Goal: Task Accomplishment & Management: Complete application form

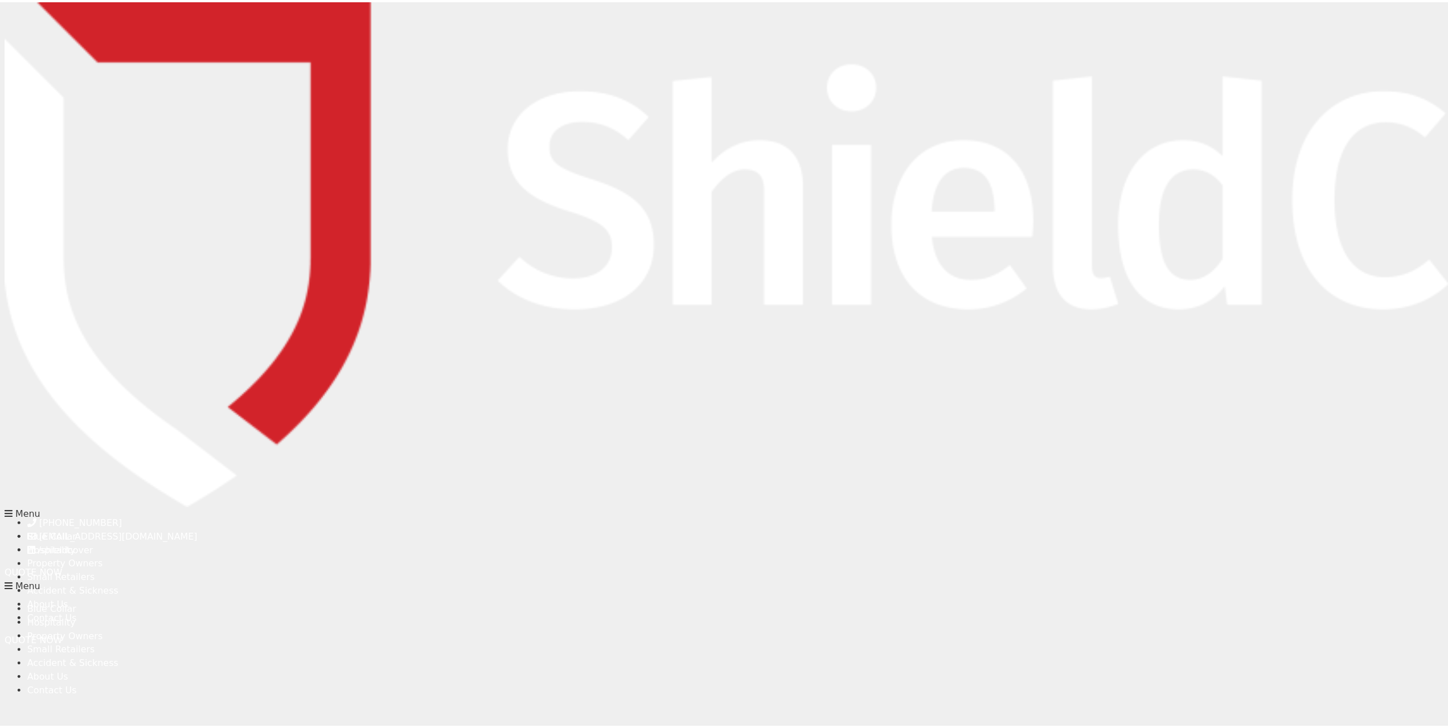
scroll to position [39, 0]
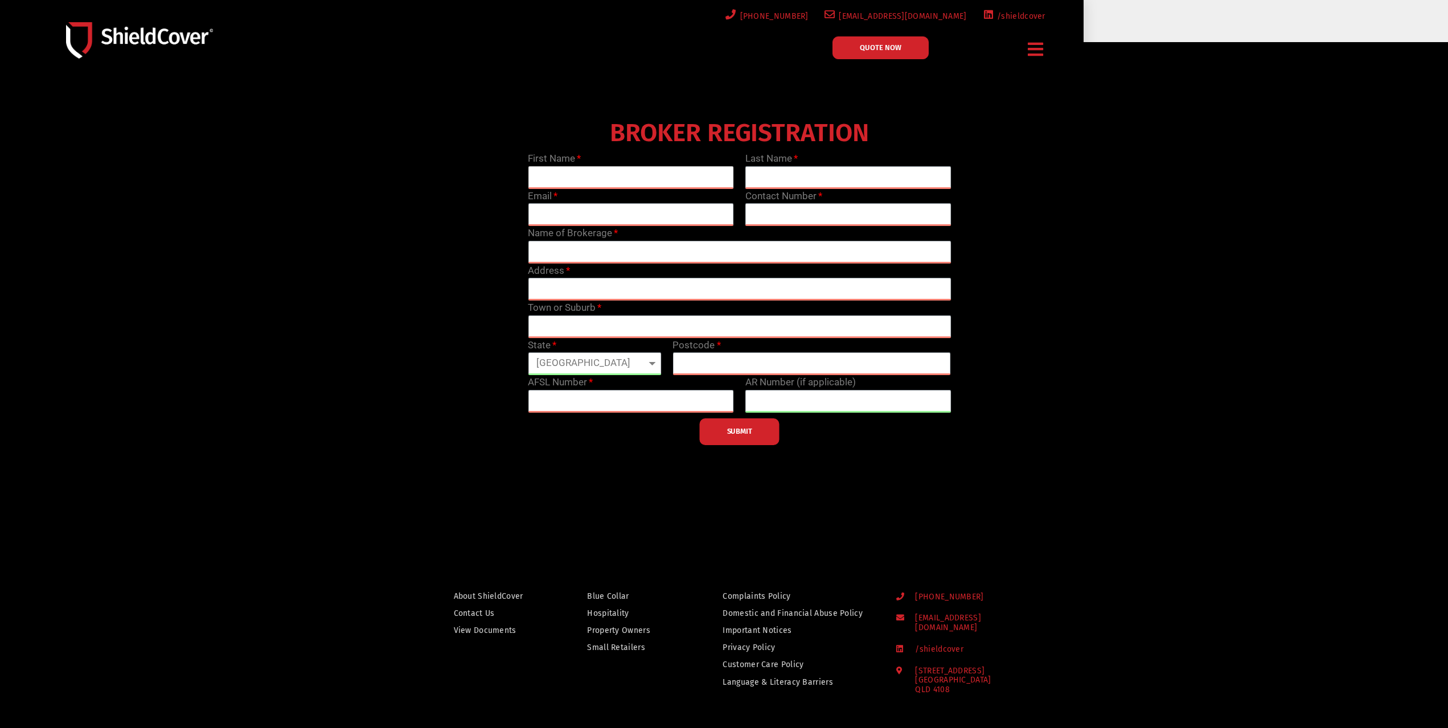
click at [554, 180] on input "text" at bounding box center [631, 177] width 206 height 23
type input "[PERSON_NAME]"
click at [611, 218] on input "email" at bounding box center [631, 214] width 206 height 23
paste input "[PERSON_NAME][EMAIL_ADDRESS][DOMAIN_NAME][PERSON_NAME]"
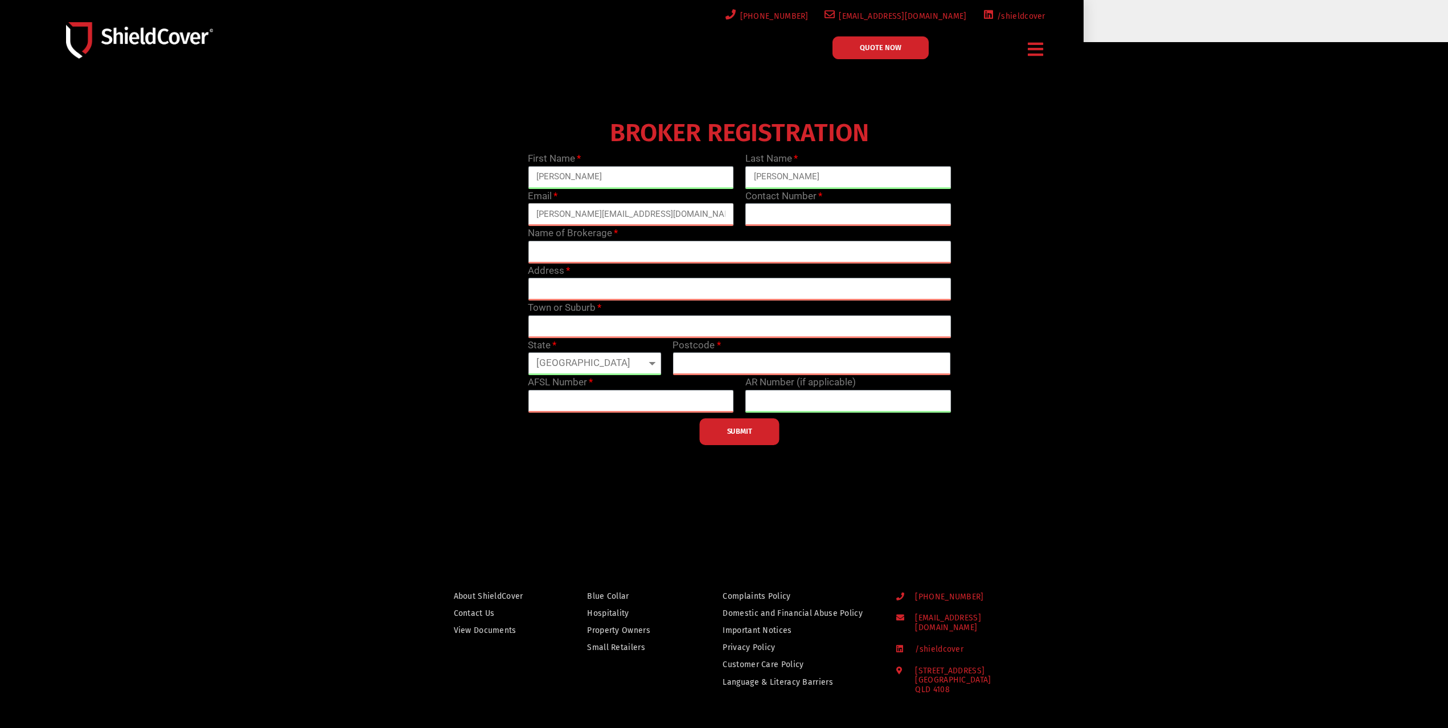
type input "[PERSON_NAME][EMAIL_ADDRESS][DOMAIN_NAME][PERSON_NAME]"
click at [805, 211] on input "text" at bounding box center [848, 214] width 206 height 23
click at [767, 218] on input "text" at bounding box center [848, 214] width 206 height 23
paste input "03 8646 0231"
type input "03 8646 0231"
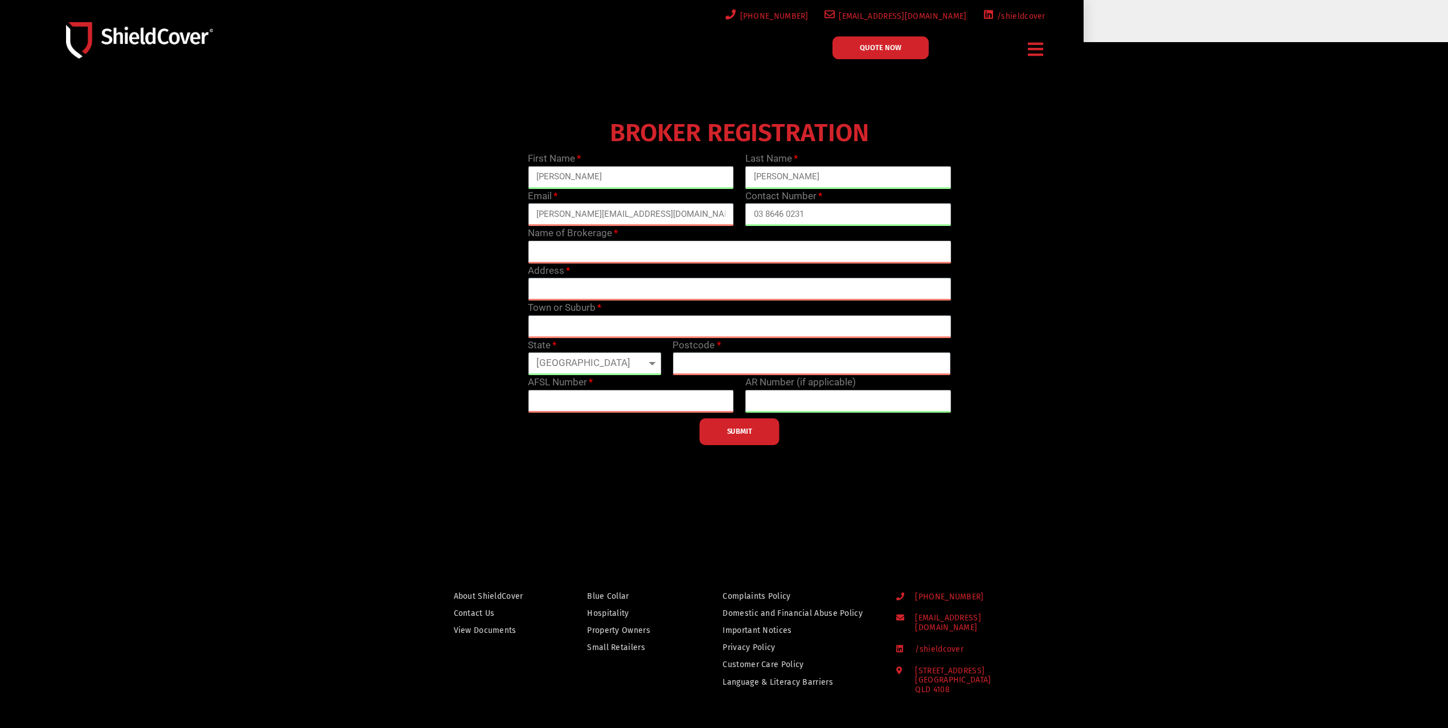
click at [666, 251] on input "text" at bounding box center [739, 252] width 423 height 23
type input "Resolute Property Protect"
click at [639, 296] on input "text" at bounding box center [739, 289] width 423 height 23
click at [606, 285] on input "text" at bounding box center [739, 289] width 423 height 23
type input "Level [STREET_ADDRESS][PERSON_NAME]"
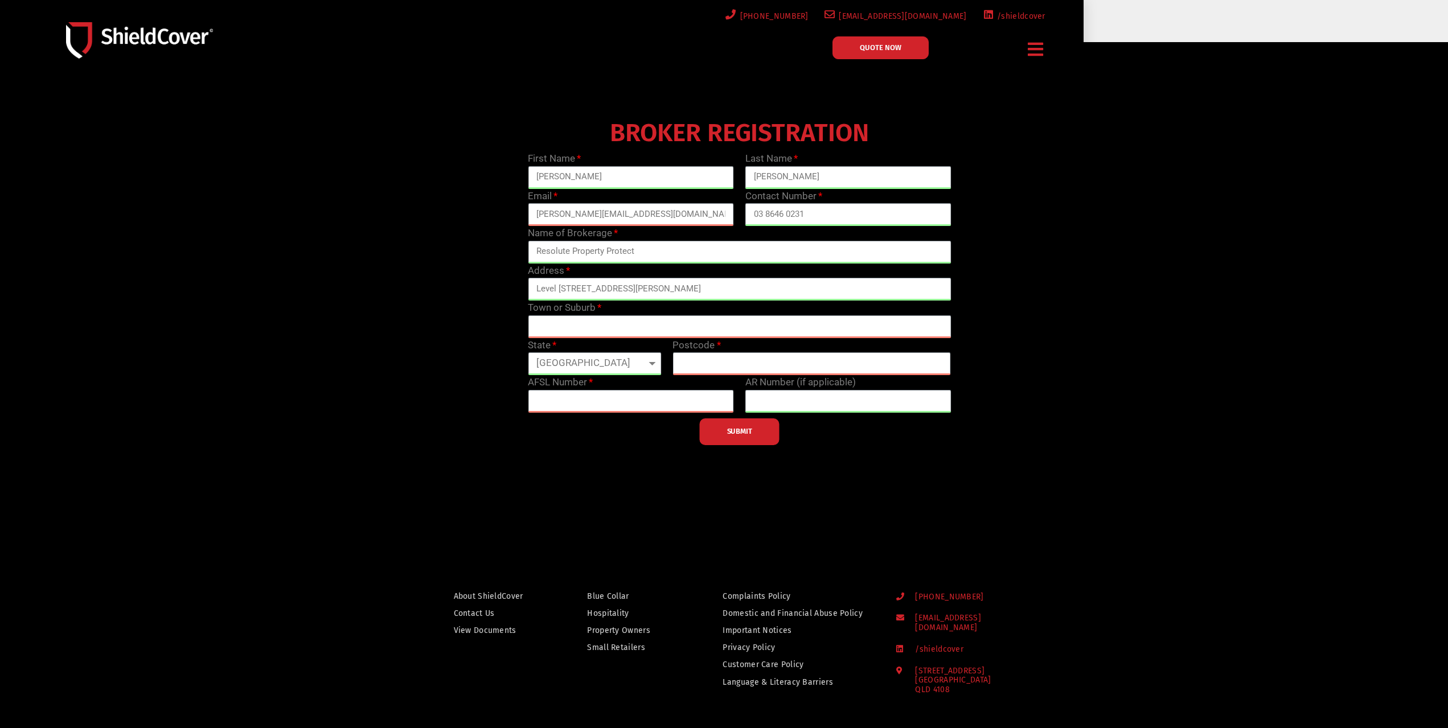
drag, startPoint x: 1152, startPoint y: 310, endPoint x: 1160, endPoint y: 313, distance: 9.0
click at [1160, 313] on div "BROKER REGISTRATION First Name [PERSON_NAME] Last Name [PERSON_NAME] Email [PER…" at bounding box center [739, 280] width 869 height 330
drag, startPoint x: 545, startPoint y: 316, endPoint x: 564, endPoint y: 325, distance: 21.2
click at [551, 323] on input "text" at bounding box center [739, 327] width 423 height 23
click at [573, 326] on input "text" at bounding box center [739, 327] width 423 height 23
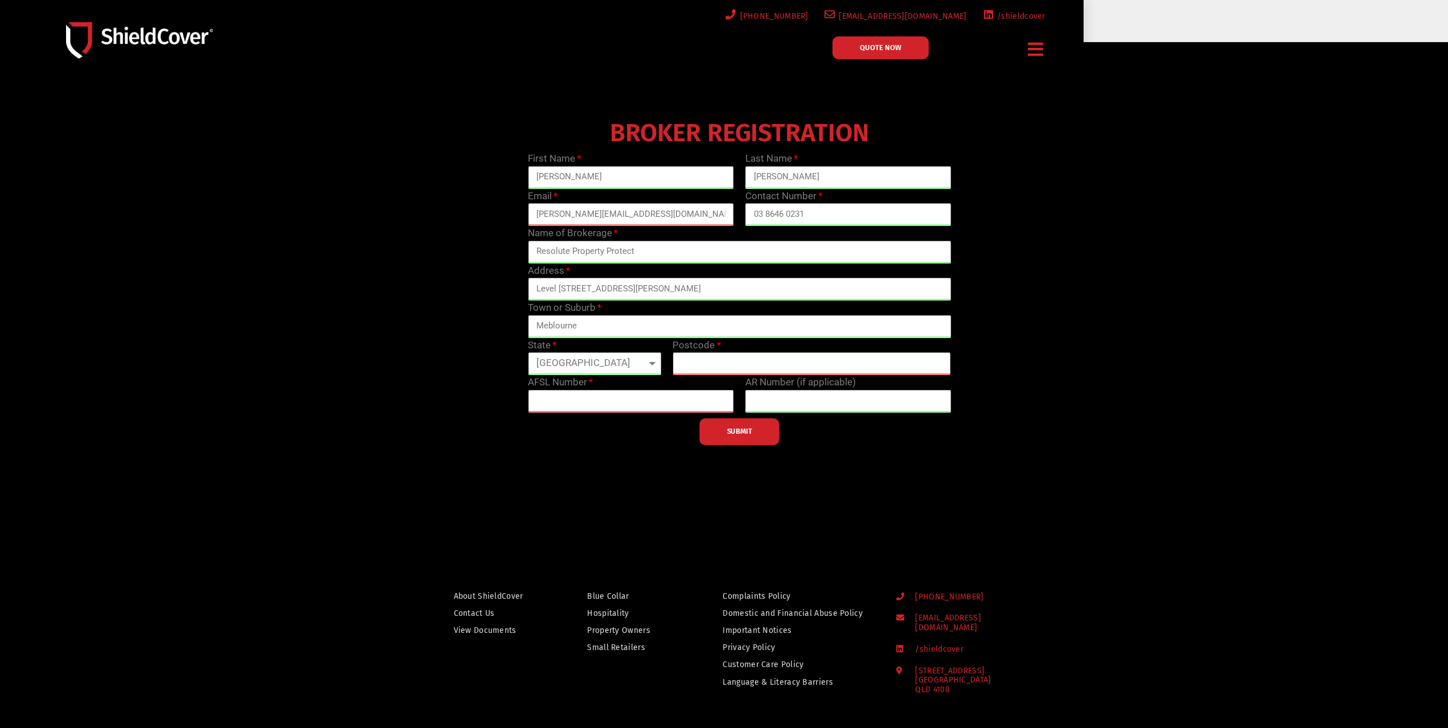
drag, startPoint x: 587, startPoint y: 319, endPoint x: 490, endPoint y: 320, distance: 96.2
click at [491, 320] on div "BROKER REGISTRATION First Name [PERSON_NAME] Last Name [PERSON_NAME] Email [PER…" at bounding box center [739, 280] width 869 height 330
type input "[GEOGRAPHIC_DATA]"
click at [576, 359] on select "[GEOGRAPHIC_DATA] [GEOGRAPHIC_DATA] [GEOGRAPHIC_DATA] [GEOGRAPHIC_DATA] [GEOGRA…" at bounding box center [594, 364] width 133 height 23
select select "VIC"
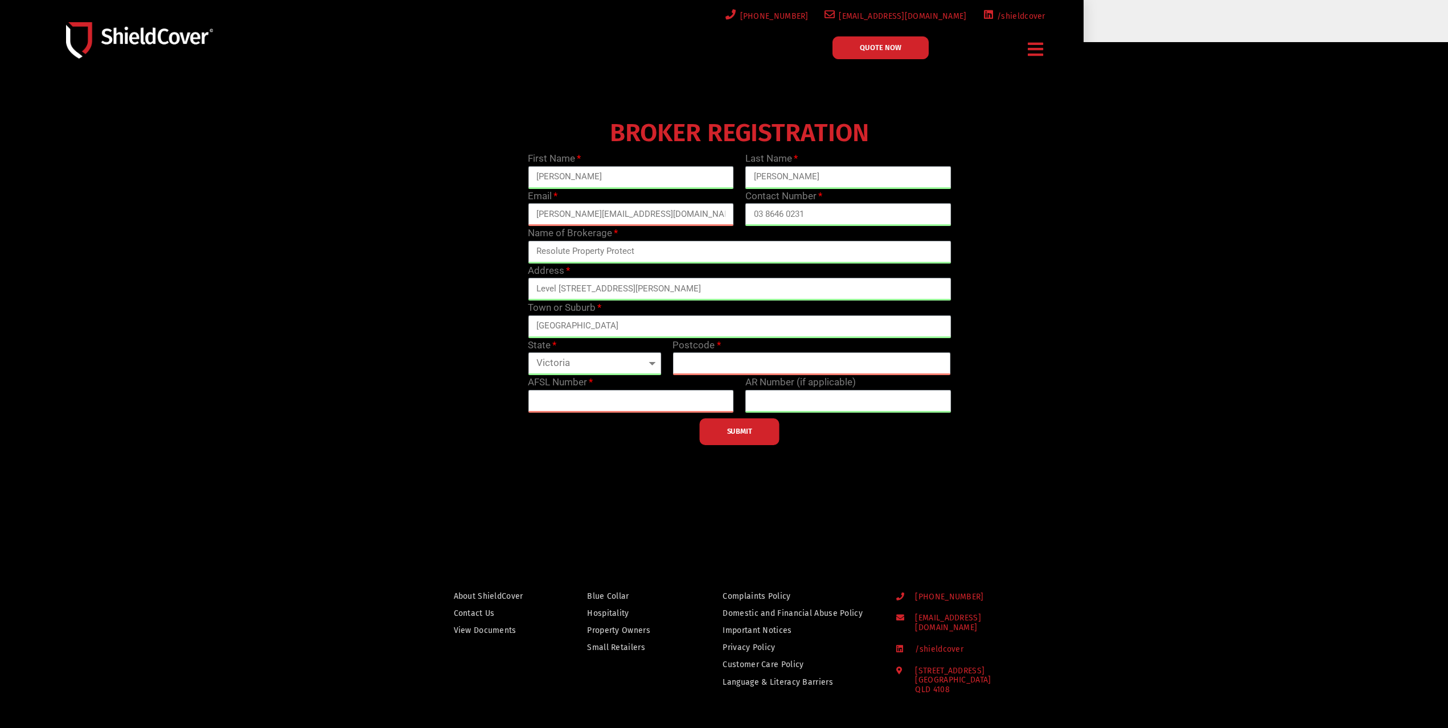
click at [528, 353] on select "[GEOGRAPHIC_DATA] [GEOGRAPHIC_DATA] [GEOGRAPHIC_DATA] [GEOGRAPHIC_DATA] [GEOGRA…" at bounding box center [594, 364] width 133 height 23
click at [705, 364] on input "text" at bounding box center [812, 364] width 278 height 23
type input "3000"
click at [579, 380] on label "AFSL Number" at bounding box center [560, 382] width 65 height 15
click at [570, 378] on label "AFSL Number" at bounding box center [560, 382] width 65 height 15
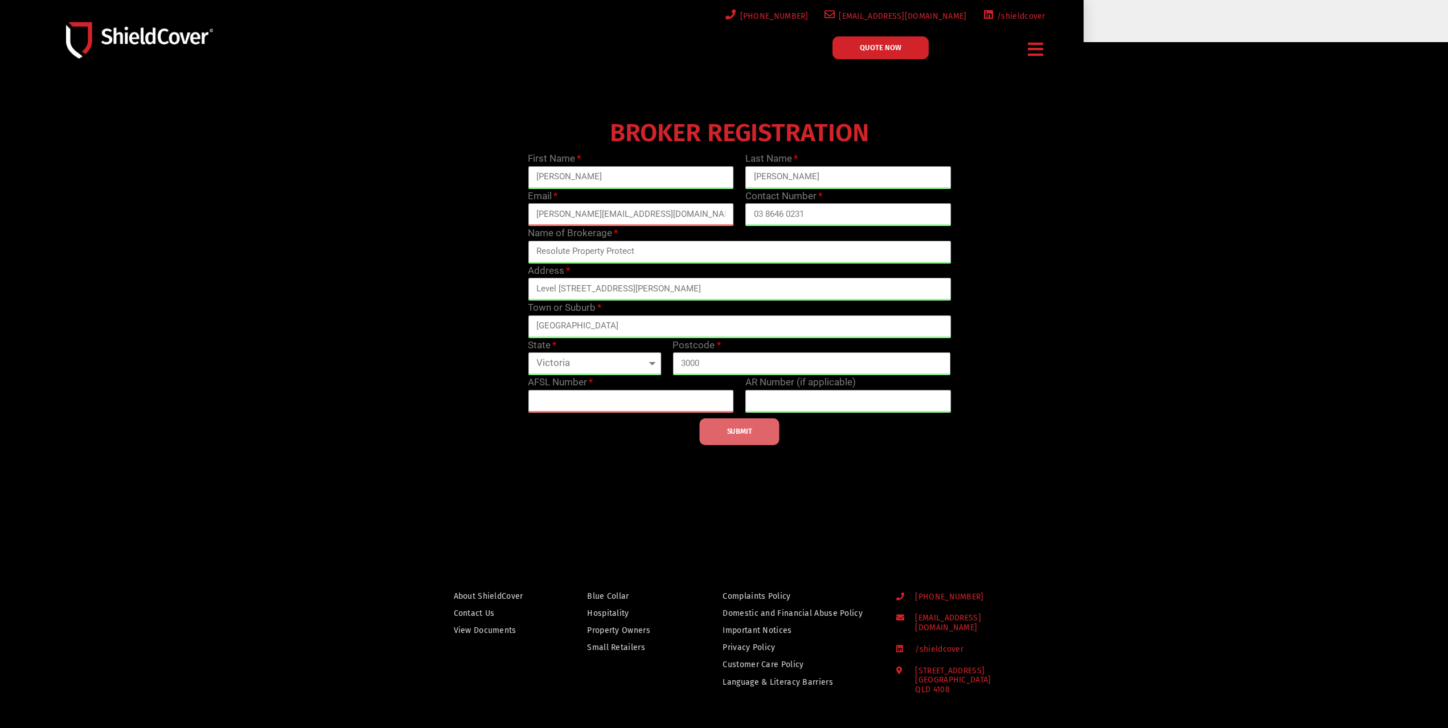
click at [744, 431] on span "SUBMIT" at bounding box center [739, 432] width 25 height 2
click at [613, 402] on input "text" at bounding box center [631, 401] width 206 height 23
click at [556, 383] on label "AFSL Number" at bounding box center [560, 382] width 65 height 15
drag, startPoint x: 561, startPoint y: 379, endPoint x: 589, endPoint y: 383, distance: 28.2
click at [589, 383] on label "AFSL Number" at bounding box center [560, 382] width 65 height 15
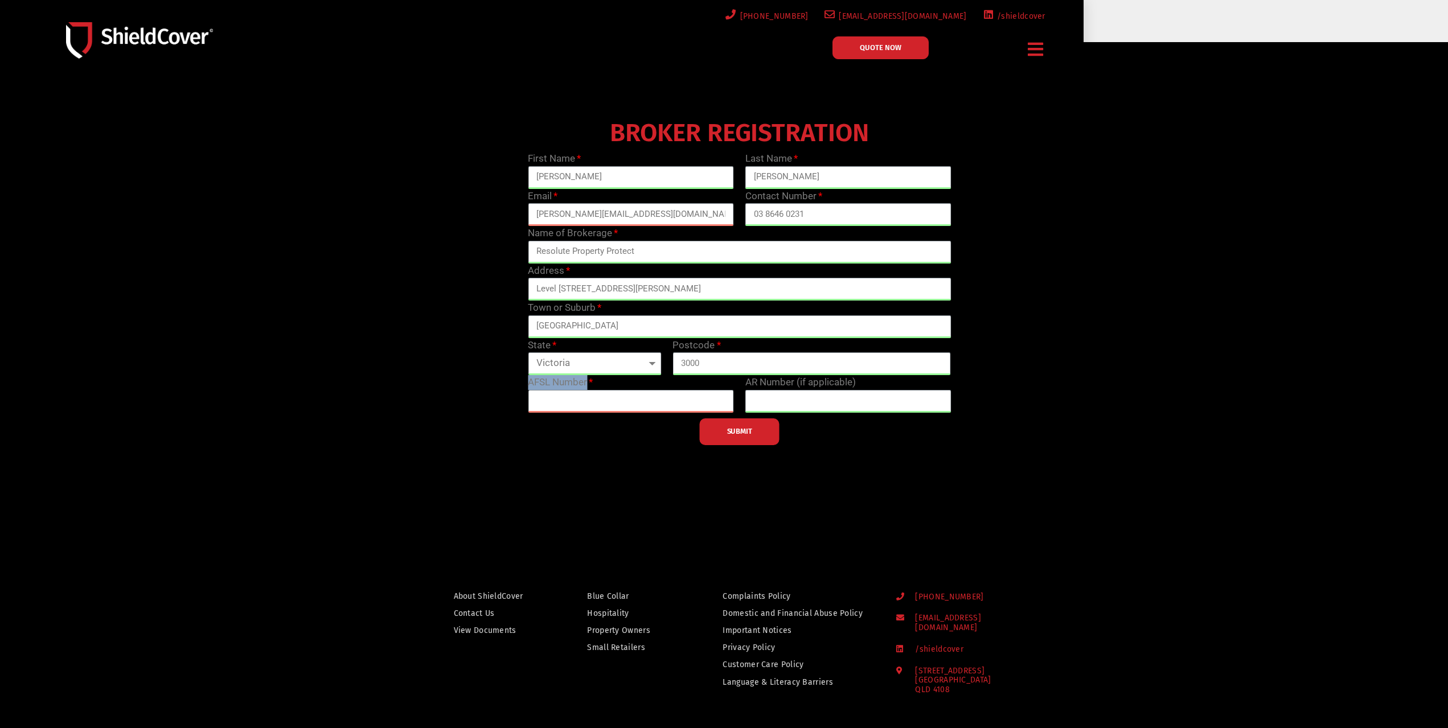
copy label "AFSL Number"
click at [1242, 292] on div at bounding box center [724, 287] width 1448 height 490
click at [562, 403] on input "text" at bounding box center [631, 401] width 206 height 23
paste input "text"
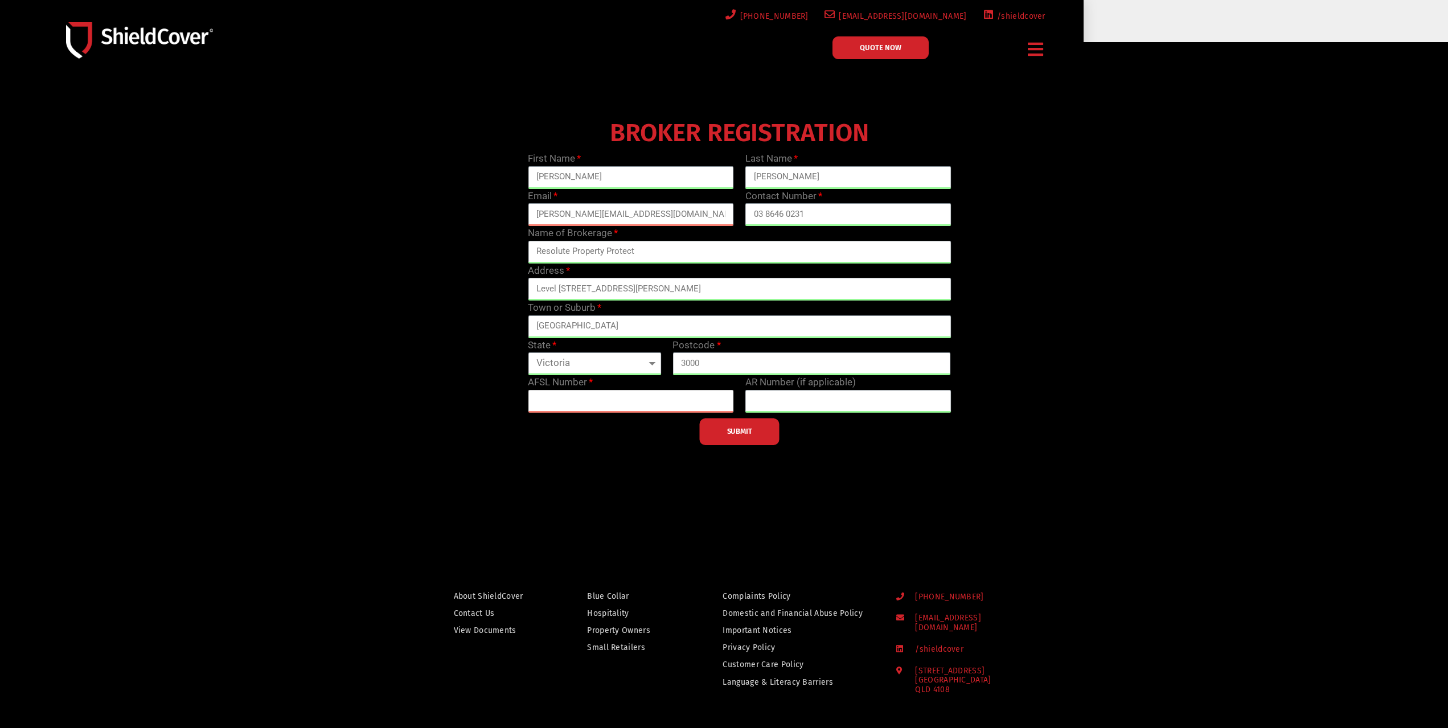
click at [589, 402] on input "text" at bounding box center [631, 401] width 206 height 23
click at [569, 407] on input "text" at bounding box center [631, 401] width 206 height 23
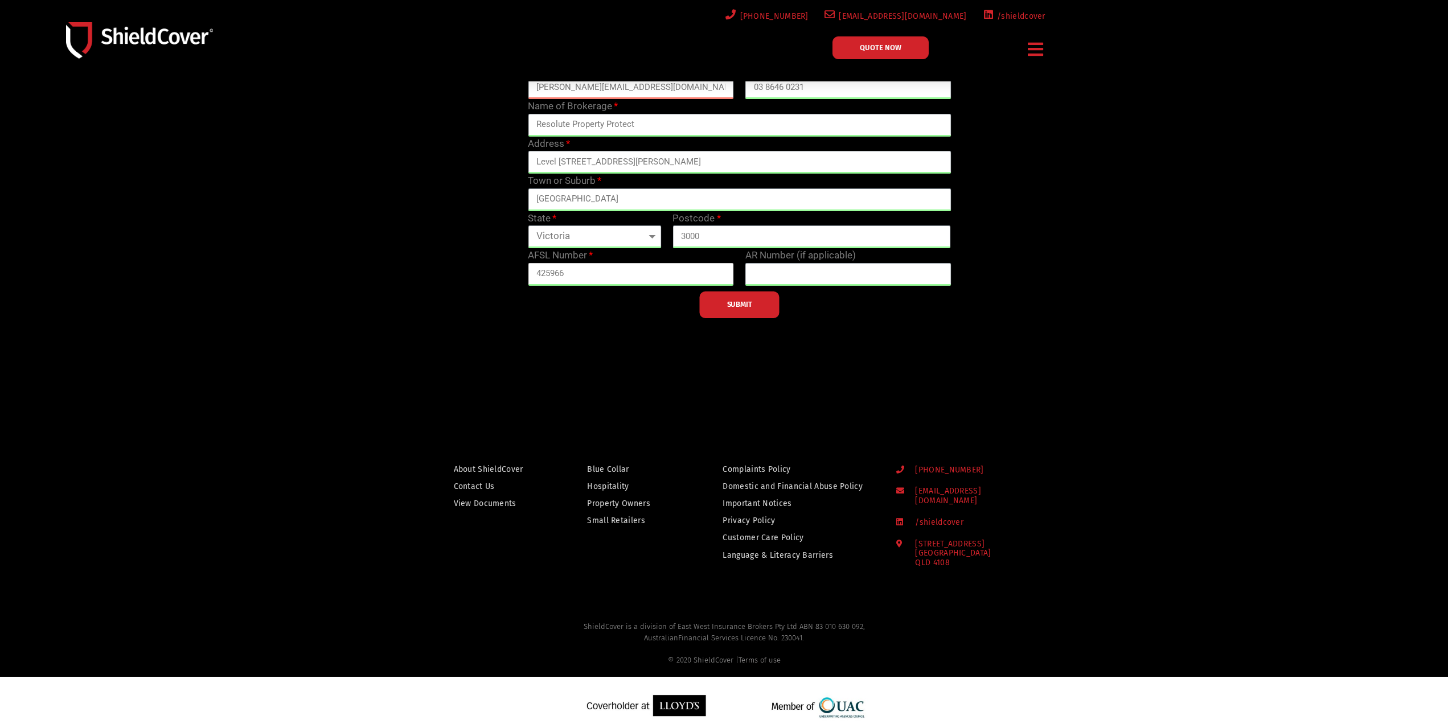
type input "425966"
click at [731, 304] on span "SUBMIT" at bounding box center [739, 305] width 25 height 2
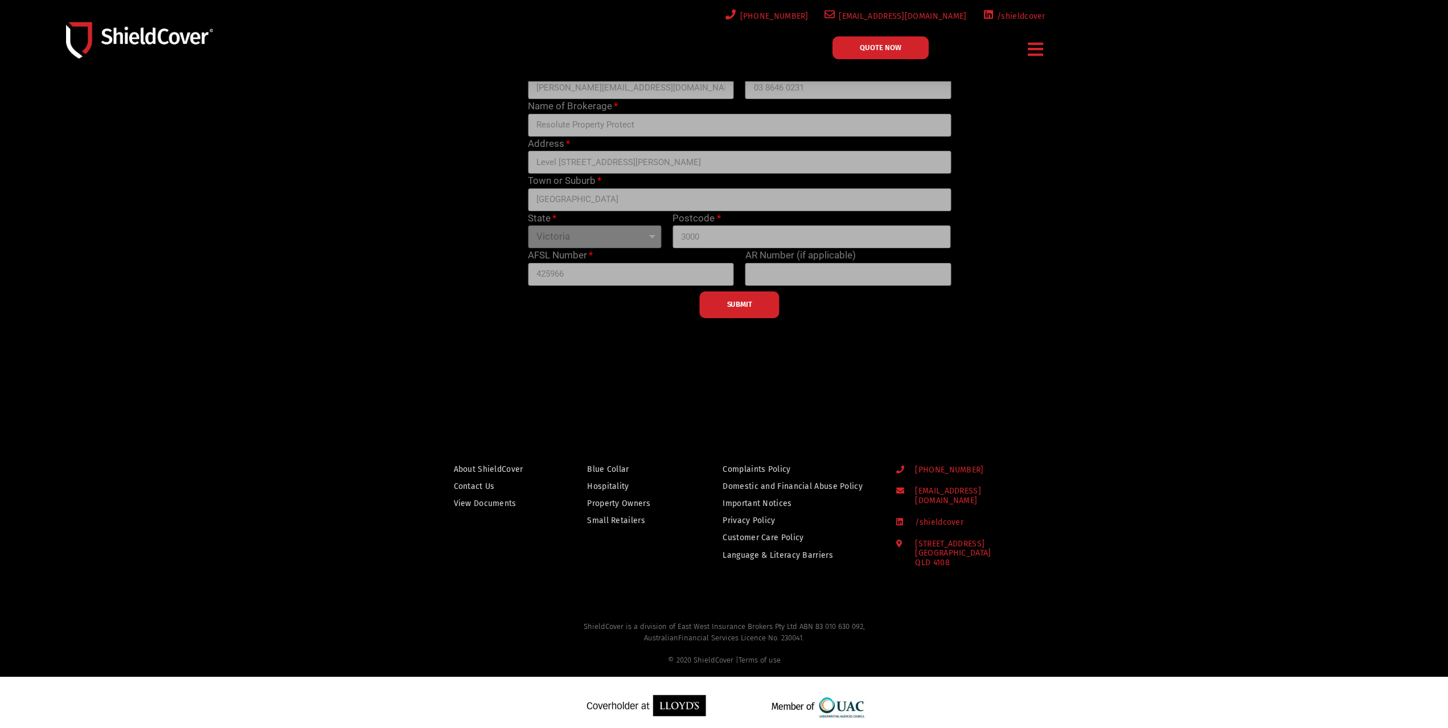
scroll to position [0, 0]
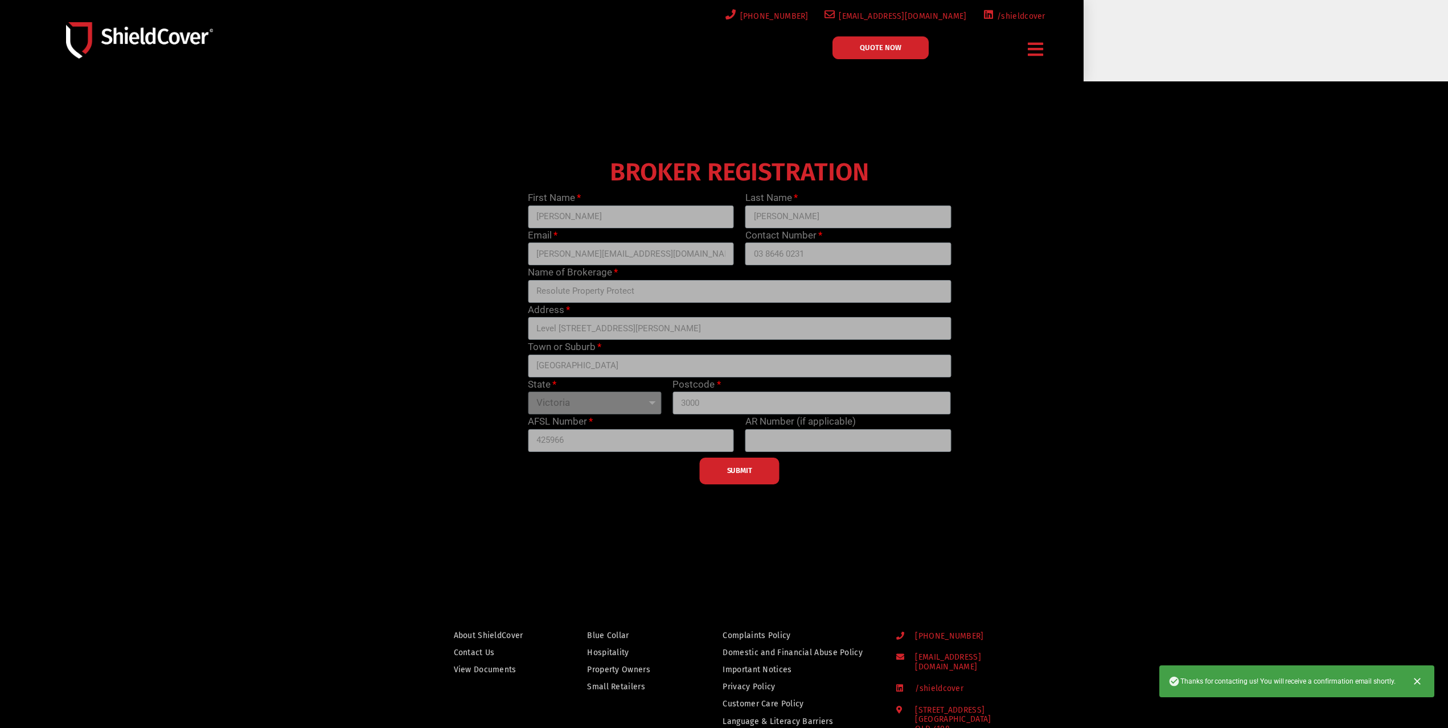
click at [1174, 566] on div at bounding box center [724, 326] width 1448 height 490
